Goal: Information Seeking & Learning: Learn about a topic

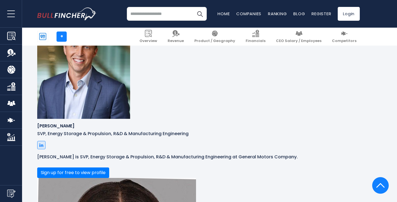
scroll to position [1917, 0]
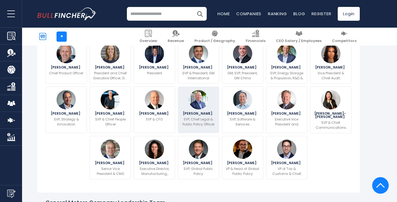
scroll to position [235, 0]
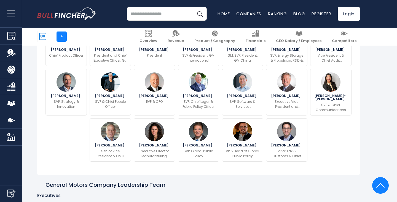
click at [117, 21] on button "Sign up for free to view profile" at bounding box center [81, 16] width 72 height 10
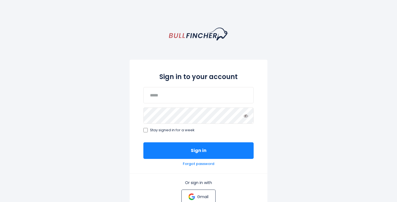
click at [198, 196] on p "Gmail" at bounding box center [202, 196] width 11 height 5
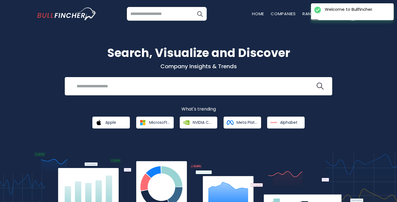
click at [153, 13] on input "search" at bounding box center [167, 14] width 80 height 14
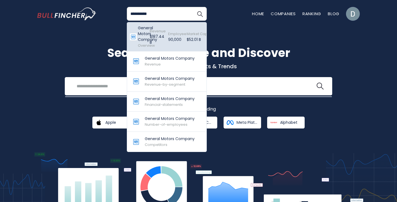
click at [153, 34] on p "$187.44 B" at bounding box center [158, 40] width 16 height 12
click at [156, 41] on p "$187.44 B" at bounding box center [158, 40] width 16 height 12
click at [138, 35] on p "General Motors Company" at bounding box center [145, 33] width 15 height 17
click at [133, 35] on img at bounding box center [133, 36] width 7 height 7
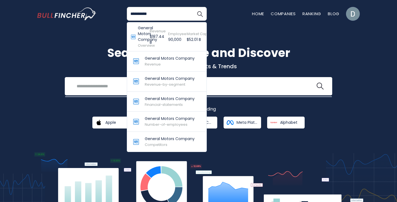
click at [154, 17] on input "**********" at bounding box center [167, 14] width 80 height 14
type input "**********"
click at [193, 7] on button "Search" at bounding box center [200, 14] width 14 height 14
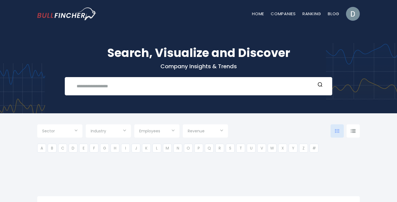
type input "***"
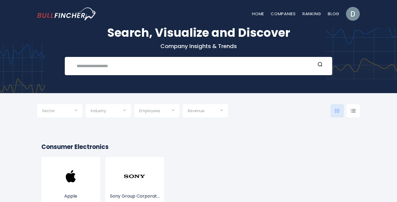
scroll to position [24, 0]
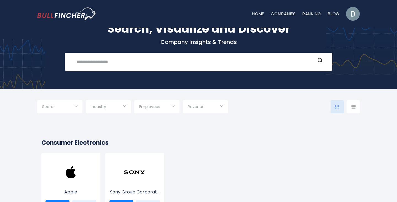
click at [130, 63] on input "text" at bounding box center [194, 62] width 242 height 10
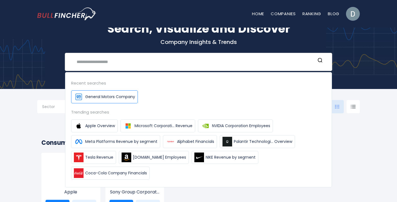
click at [124, 90] on link "General Motors Company" at bounding box center [104, 96] width 67 height 13
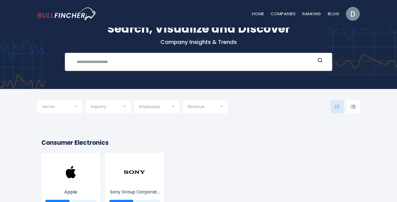
click at [111, 61] on input "text" at bounding box center [194, 62] width 242 height 10
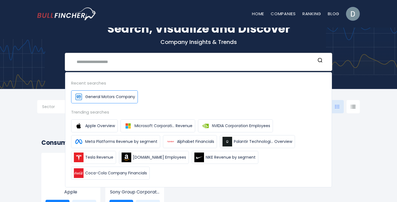
click at [101, 97] on span "General Motors Company" at bounding box center [110, 97] width 50 height 6
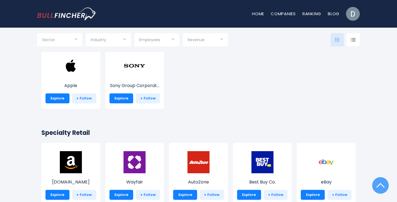
scroll to position [0, 0]
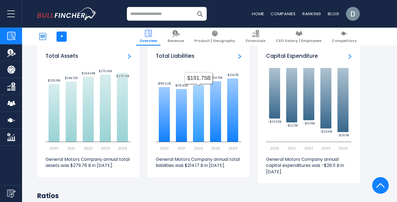
scroll to position [978, 0]
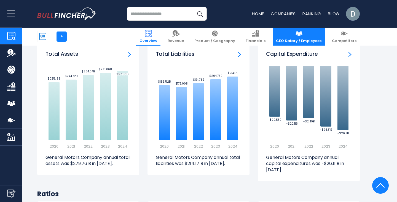
click at [310, 42] on span "CEO Salary / Employees" at bounding box center [298, 41] width 45 height 5
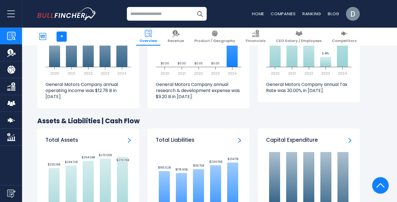
scroll to position [844, 0]
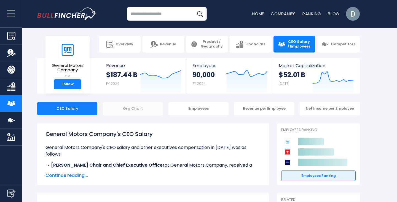
click at [146, 107] on div "Org Chart" at bounding box center [133, 108] width 60 height 13
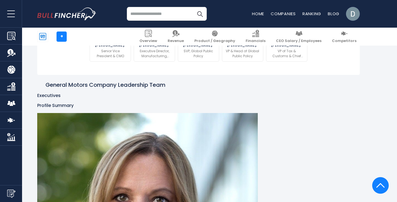
scroll to position [326, 0]
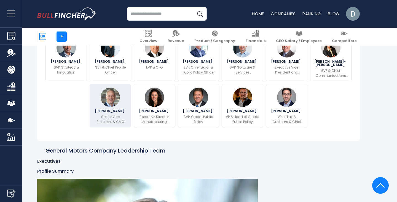
click at [108, 107] on img at bounding box center [110, 96] width 19 height 19
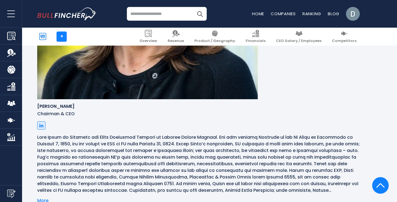
scroll to position [557, 0]
